Goal: Task Accomplishment & Management: Manage account settings

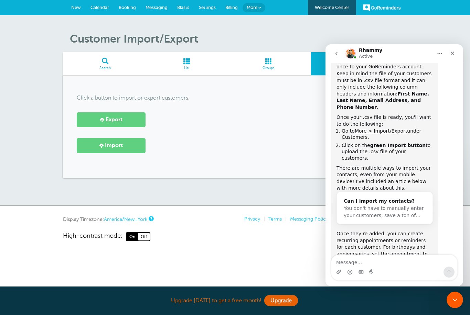
scroll to position [190, 0]
click at [123, 147] on link "Import" at bounding box center [111, 145] width 69 height 15
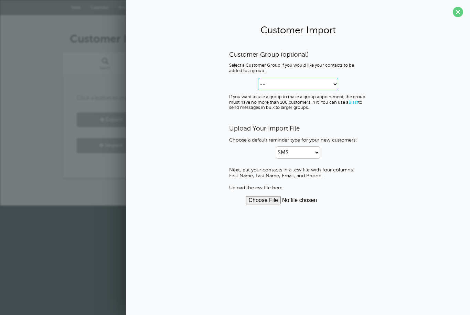
click at [330, 85] on select "-- Create new Customer Group" at bounding box center [298, 84] width 80 height 12
select select "--create-new-group--"
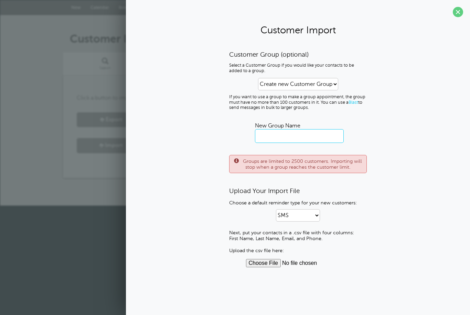
click at [324, 142] on input "text" at bounding box center [299, 136] width 89 height 14
click at [329, 83] on select "-- Create new Customer Group" at bounding box center [298, 84] width 80 height 12
click at [309, 139] on input "text" at bounding box center [299, 136] width 89 height 14
type input "Party Planners"
click at [399, 231] on div "Customer Group (optional) Select a Customer Group if you would like your contac…" at bounding box center [298, 159] width 330 height 217
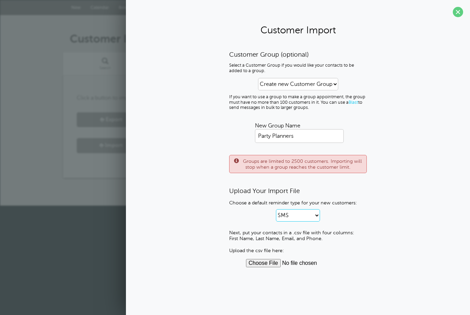
click at [308, 217] on select "SMS Email SMS and Email" at bounding box center [298, 215] width 44 height 12
click at [259, 262] on input "file" at bounding box center [298, 263] width 104 height 8
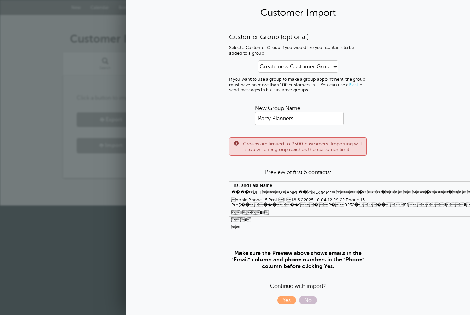
scroll to position [22, 0]
click at [396, 247] on div "Customer Group (optional) Select a Customer Group if you would like your contac…" at bounding box center [298, 169] width 330 height 272
click at [390, 217] on td "���" at bounding box center [410, 212] width 362 height 7
click at [290, 196] on td "����JFIF,,AMPF��NExifMM*����(1�2�<��…" at bounding box center [410, 192] width 362 height 7
click at [323, 184] on th "First and Last Name" at bounding box center [410, 185] width 362 height 7
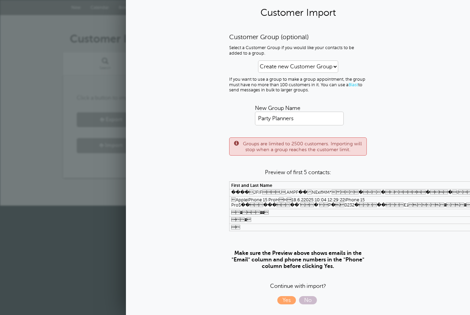
click at [338, 216] on td "���" at bounding box center [410, 212] width 362 height 7
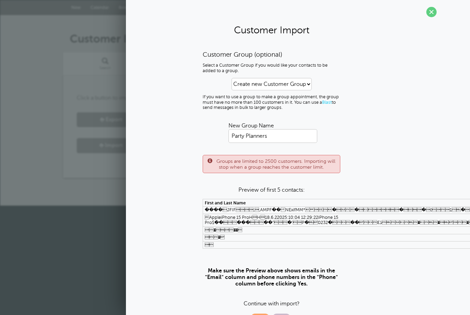
scroll to position [0, 26]
click at [433, 12] on span at bounding box center [431, 12] width 10 height 10
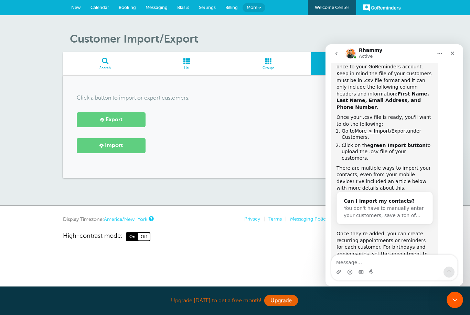
click at [188, 61] on span at bounding box center [186, 61] width 78 height 7
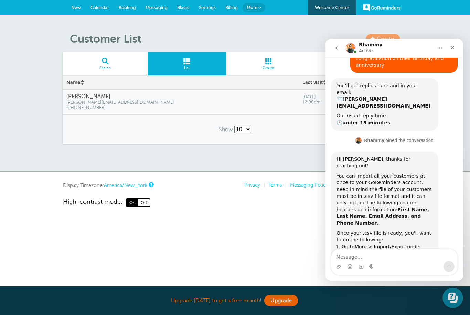
scroll to position [195, 0]
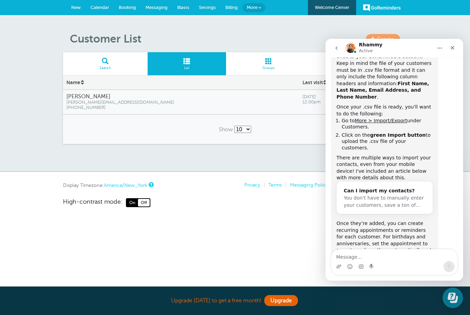
click at [304, 66] on span "Groups" at bounding box center [268, 68] width 78 height 4
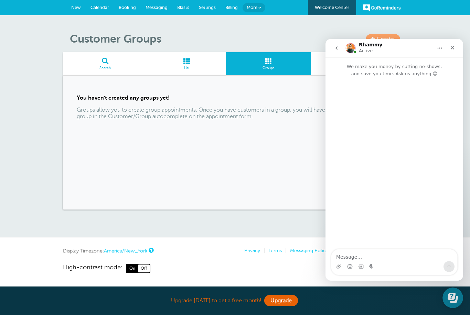
click at [189, 63] on span at bounding box center [186, 61] width 78 height 7
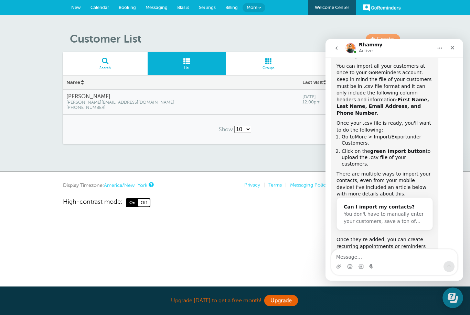
scroll to position [195, 0]
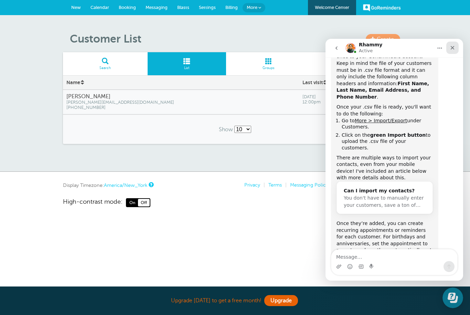
click at [452, 50] on icon "Close" at bounding box center [451, 47] width 5 height 5
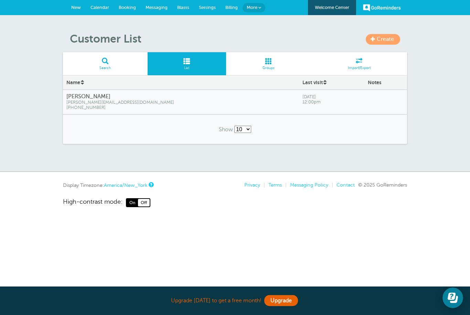
scroll to position [0, 0]
click at [379, 102] on div at bounding box center [385, 102] width 43 height 24
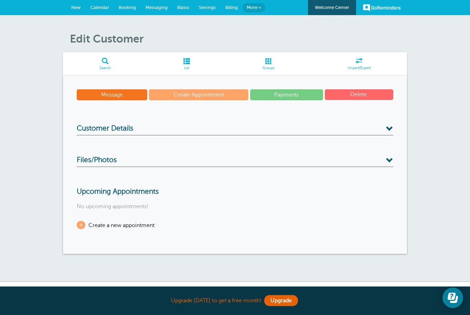
click at [380, 126] on h3 "Customer Details" at bounding box center [235, 129] width 316 height 11
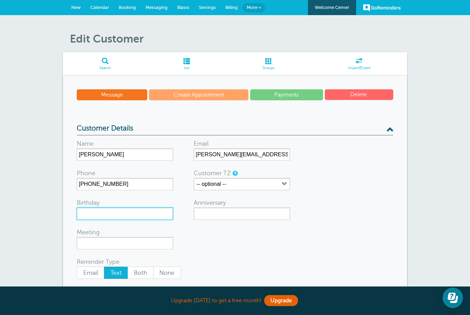
click at [154, 212] on input "Birthday" at bounding box center [125, 214] width 96 height 12
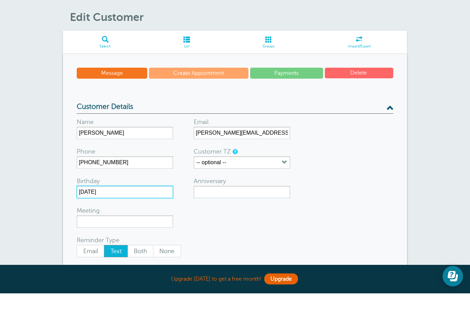
type input "10/20/1990"
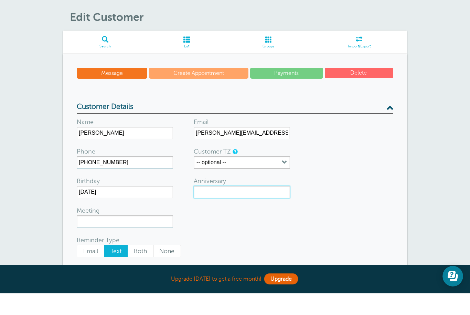
click at [279, 208] on input "Anniversary" at bounding box center [242, 214] width 96 height 12
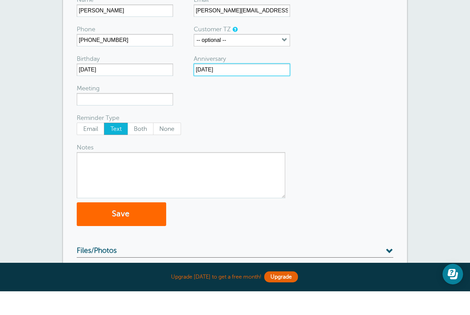
scroll to position [121, 0]
type input "09/11/2014"
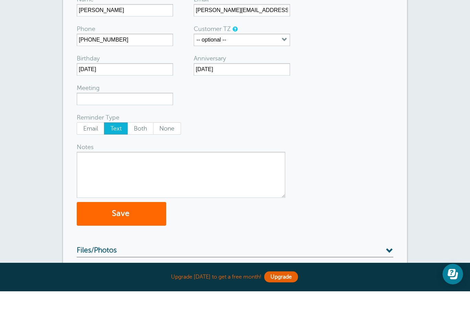
click at [249, 176] on textarea "Notes" at bounding box center [181, 199] width 208 height 46
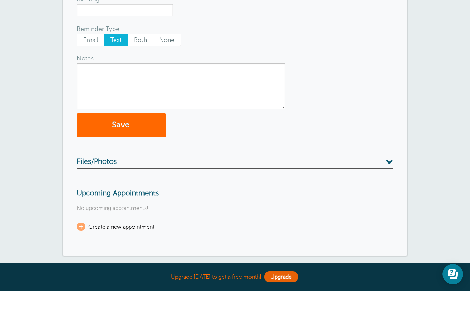
scroll to position [277, 0]
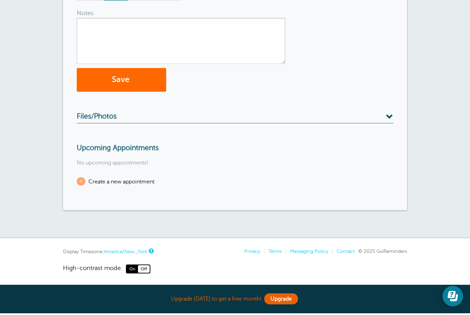
click at [384, 120] on h3 "Files/Photos" at bounding box center [235, 119] width 316 height 11
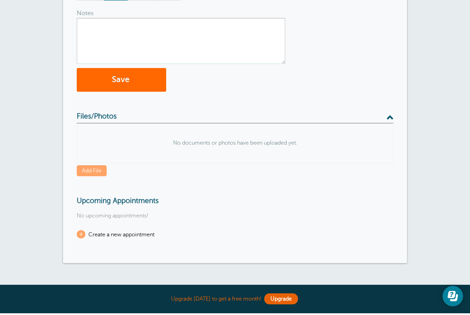
scroll to position [278, 0]
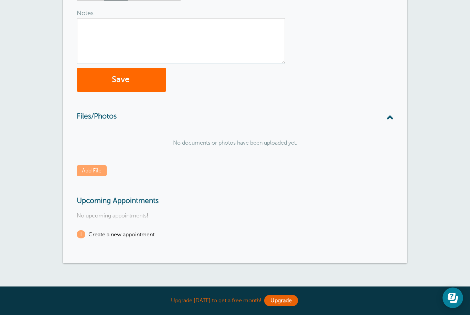
click at [362, 143] on p "No documents or photos have been uploaded yet." at bounding box center [235, 143] width 316 height 29
click at [96, 170] on link "Add File" at bounding box center [92, 170] width 30 height 11
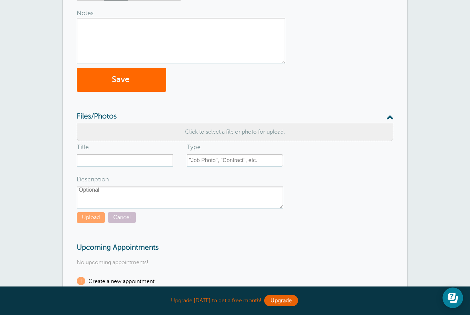
click at [276, 132] on span "Click to select a file or photo for upload." at bounding box center [235, 132] width 100 height 6
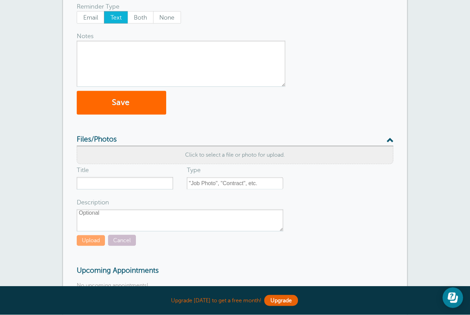
scroll to position [261, 0]
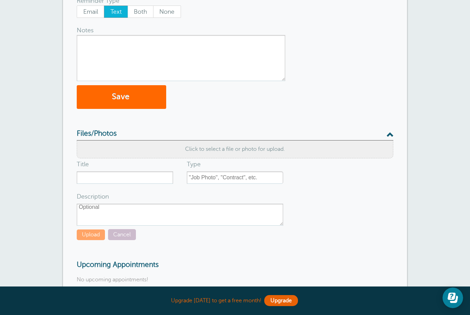
click at [266, 149] on span "Click to select a file or photo for upload." at bounding box center [235, 149] width 100 height 6
type input "IMG_2535.png"
click at [98, 234] on button "Upload" at bounding box center [91, 235] width 28 height 11
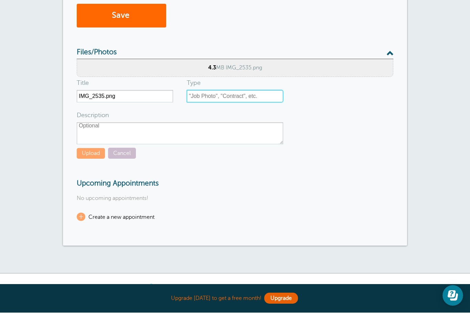
scroll to position [319, 0]
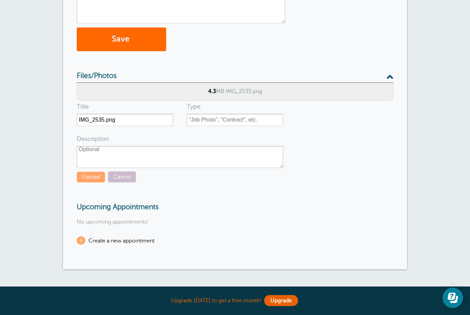
click at [89, 174] on button "Upload" at bounding box center [91, 177] width 28 height 11
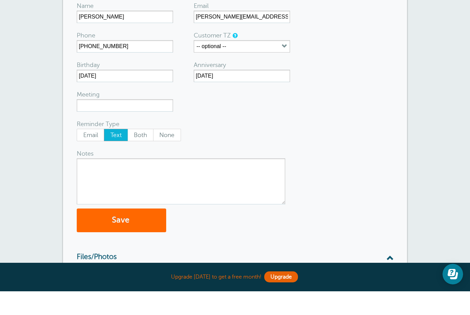
scroll to position [114, 0]
click at [140, 232] on button "Save" at bounding box center [121, 244] width 89 height 24
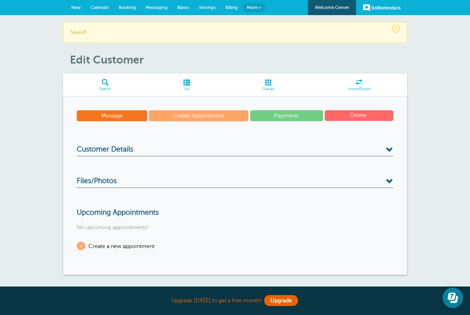
click at [184, 85] on span at bounding box center [186, 82] width 78 height 7
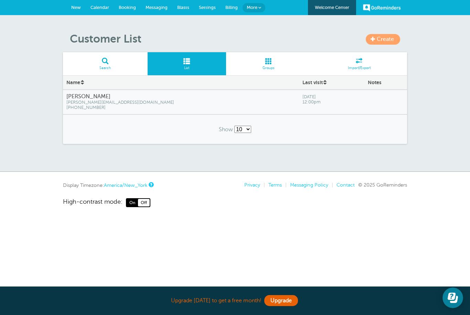
click at [299, 106] on div "Saturday, Oct. 11 12:00pm" at bounding box center [331, 100] width 65 height 18
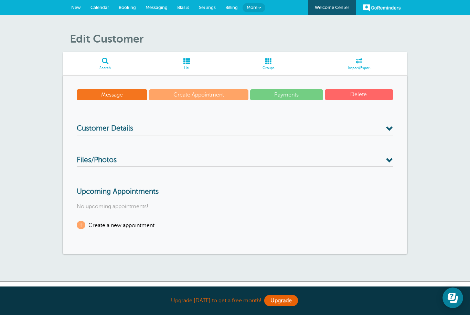
click at [382, 127] on h3 "Customer Details" at bounding box center [235, 129] width 316 height 11
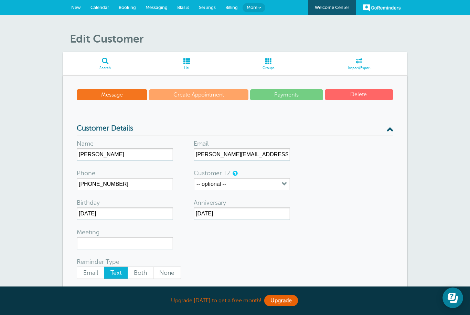
click at [392, 126] on span at bounding box center [389, 128] width 7 height 7
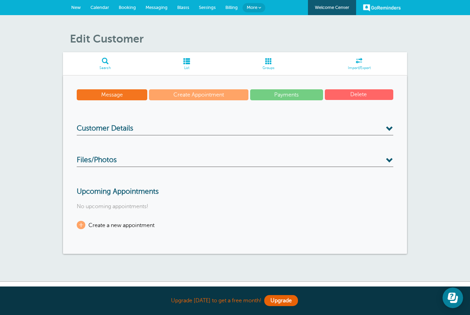
click at [390, 157] on span at bounding box center [389, 160] width 7 height 7
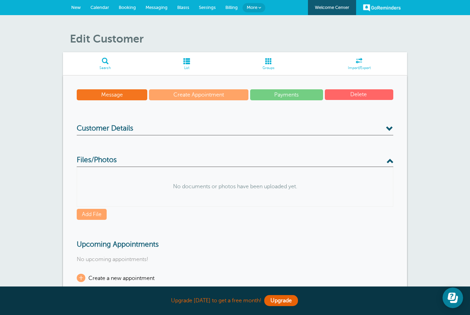
click at [187, 64] on span at bounding box center [186, 61] width 78 height 7
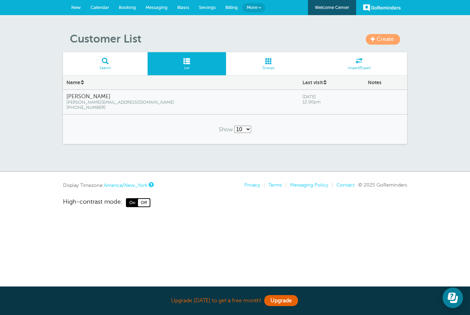
click at [272, 64] on span at bounding box center [268, 61] width 85 height 7
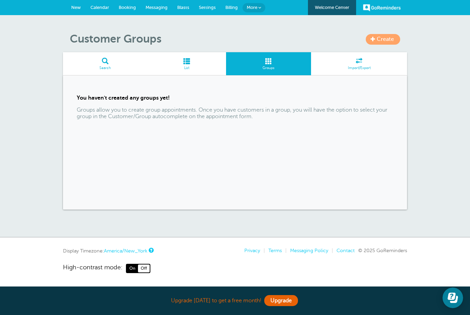
click at [370, 59] on span at bounding box center [359, 61] width 96 height 7
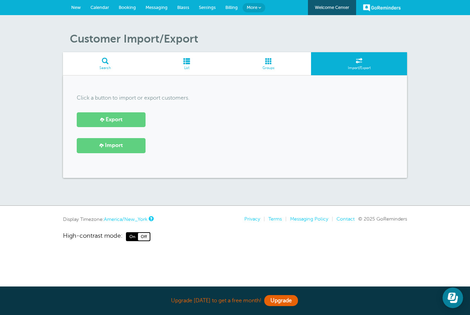
click at [256, 10] on span "More" at bounding box center [251, 7] width 11 height 5
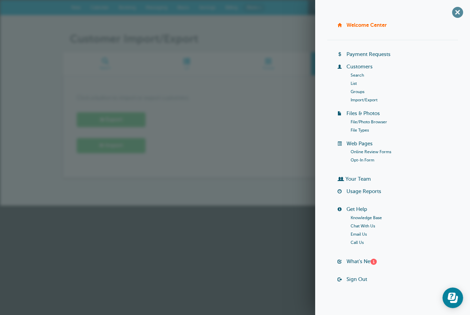
click at [455, 9] on span "+" at bounding box center [456, 11] width 15 height 15
